Goal: Check status: Check status

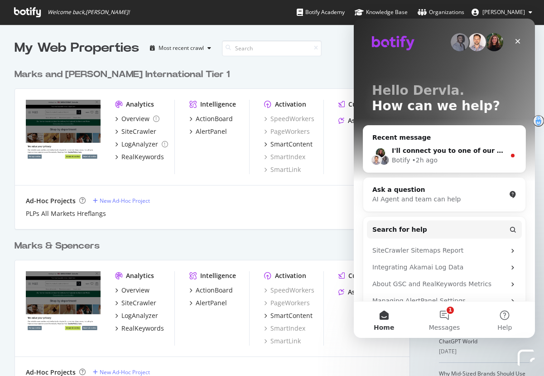
scroll to position [376, 544]
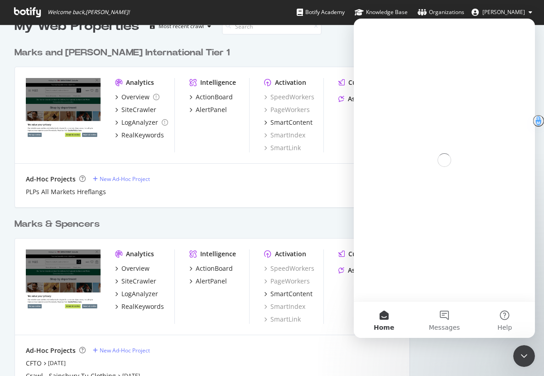
scroll to position [80, 0]
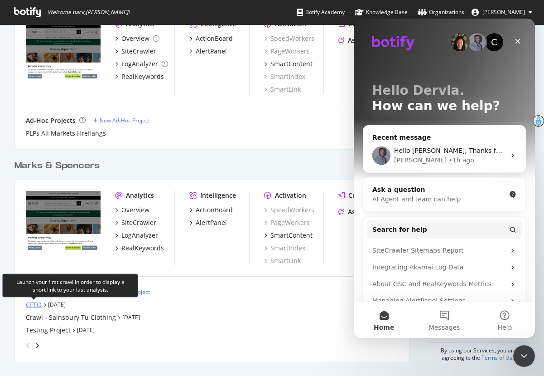
click at [30, 305] on div "CFTO" at bounding box center [34, 304] width 16 height 9
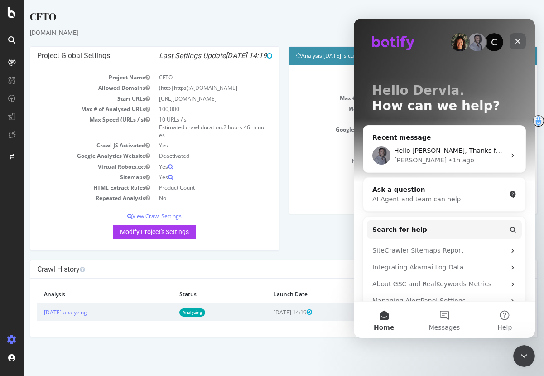
click at [517, 44] on icon "Close" at bounding box center [517, 41] width 7 height 7
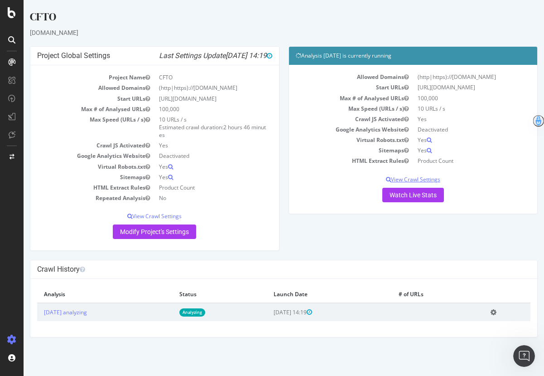
click at [435, 183] on p "View Crawl Settings" at bounding box center [413, 179] width 235 height 8
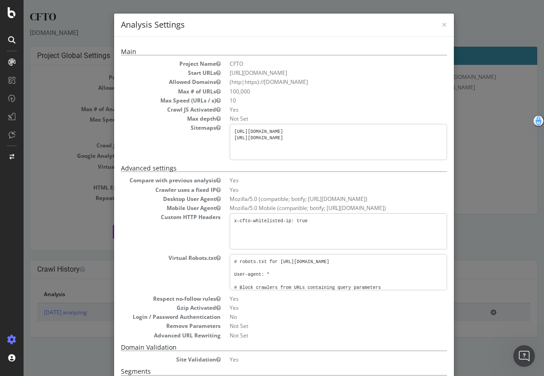
click at [441, 24] on h4 "Analysis Settings" at bounding box center [284, 25] width 326 height 12
click at [443, 24] on span "×" at bounding box center [444, 24] width 5 height 13
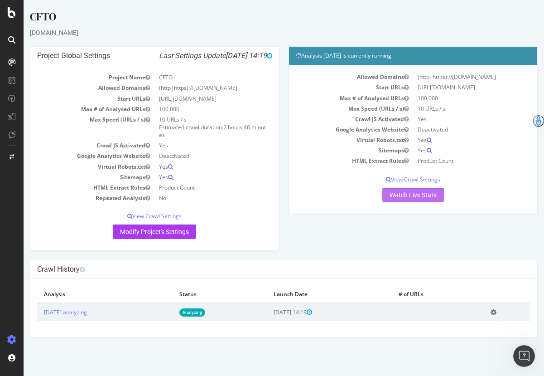
click at [418, 202] on link "Watch Live Stats" at bounding box center [414, 195] width 62 height 15
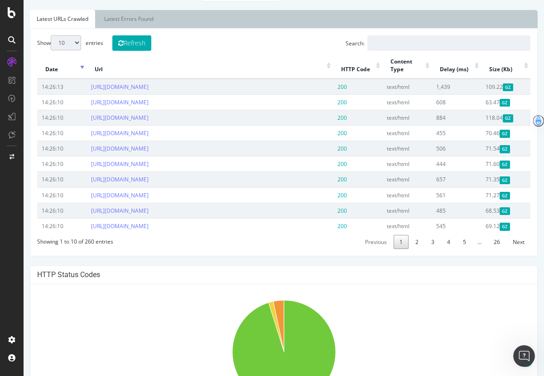
scroll to position [320, 0]
